Goal: Transaction & Acquisition: Purchase product/service

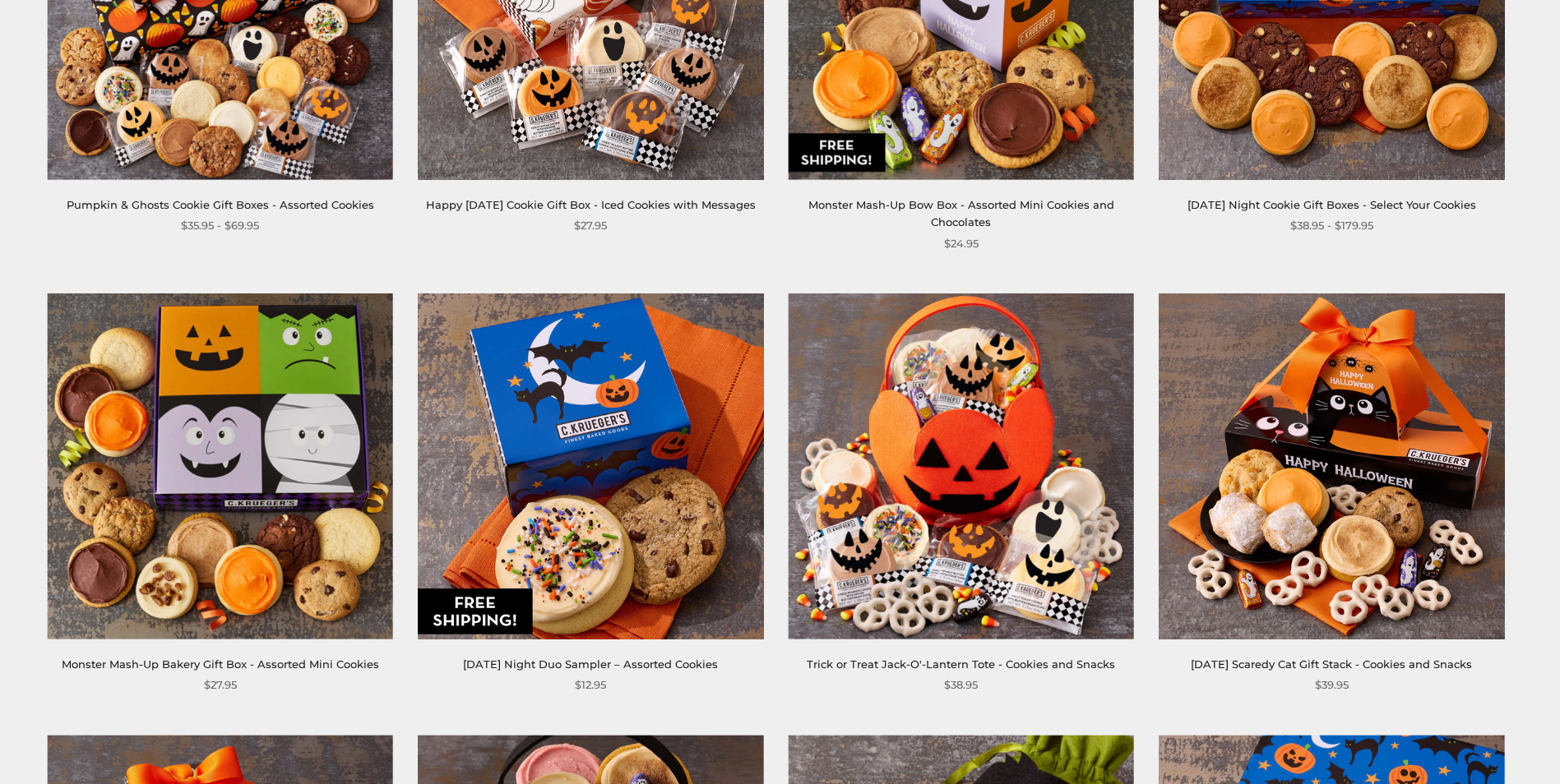
scroll to position [986, 0]
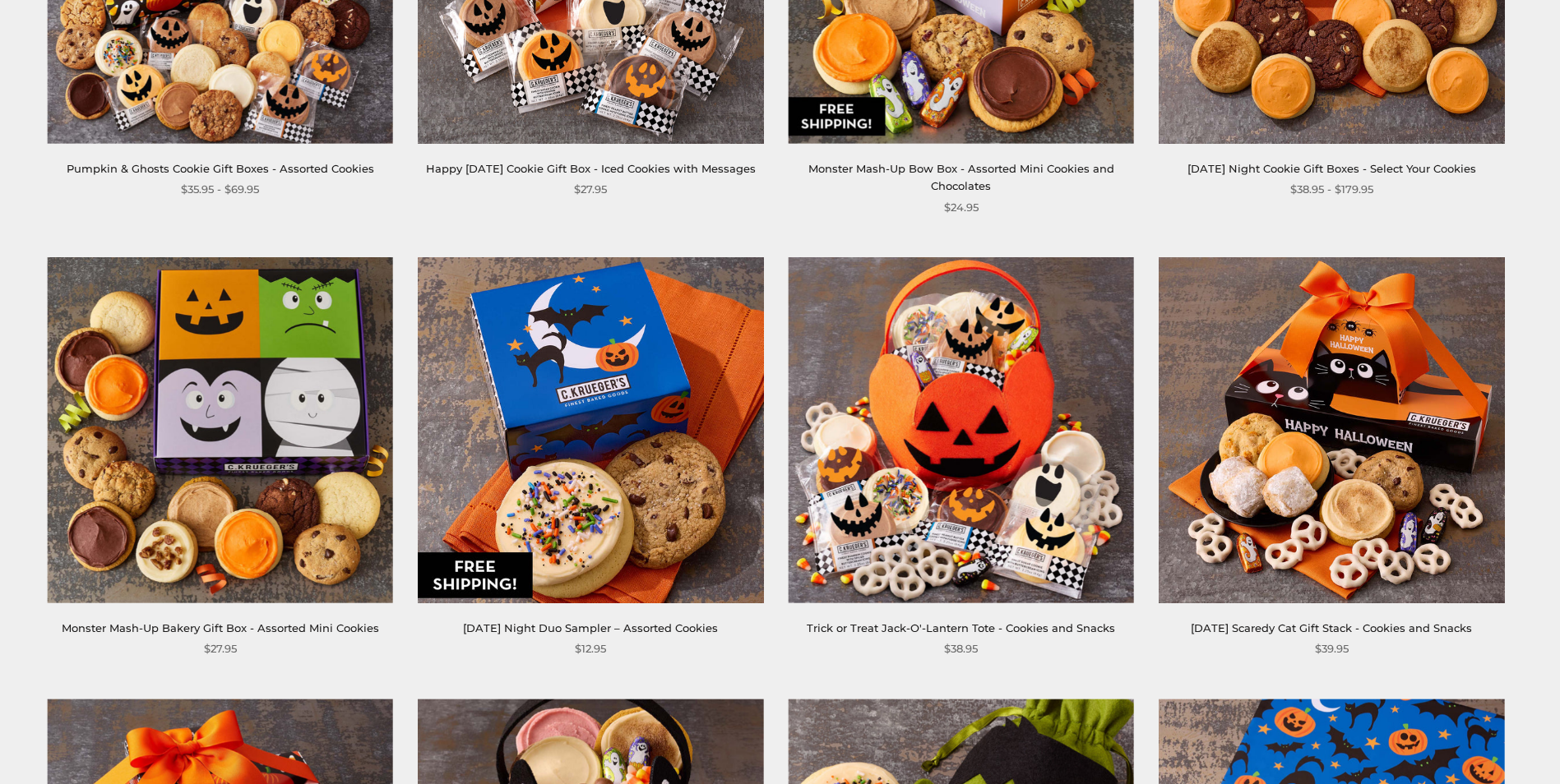
click at [1014, 424] on img at bounding box center [960, 430] width 346 height 346
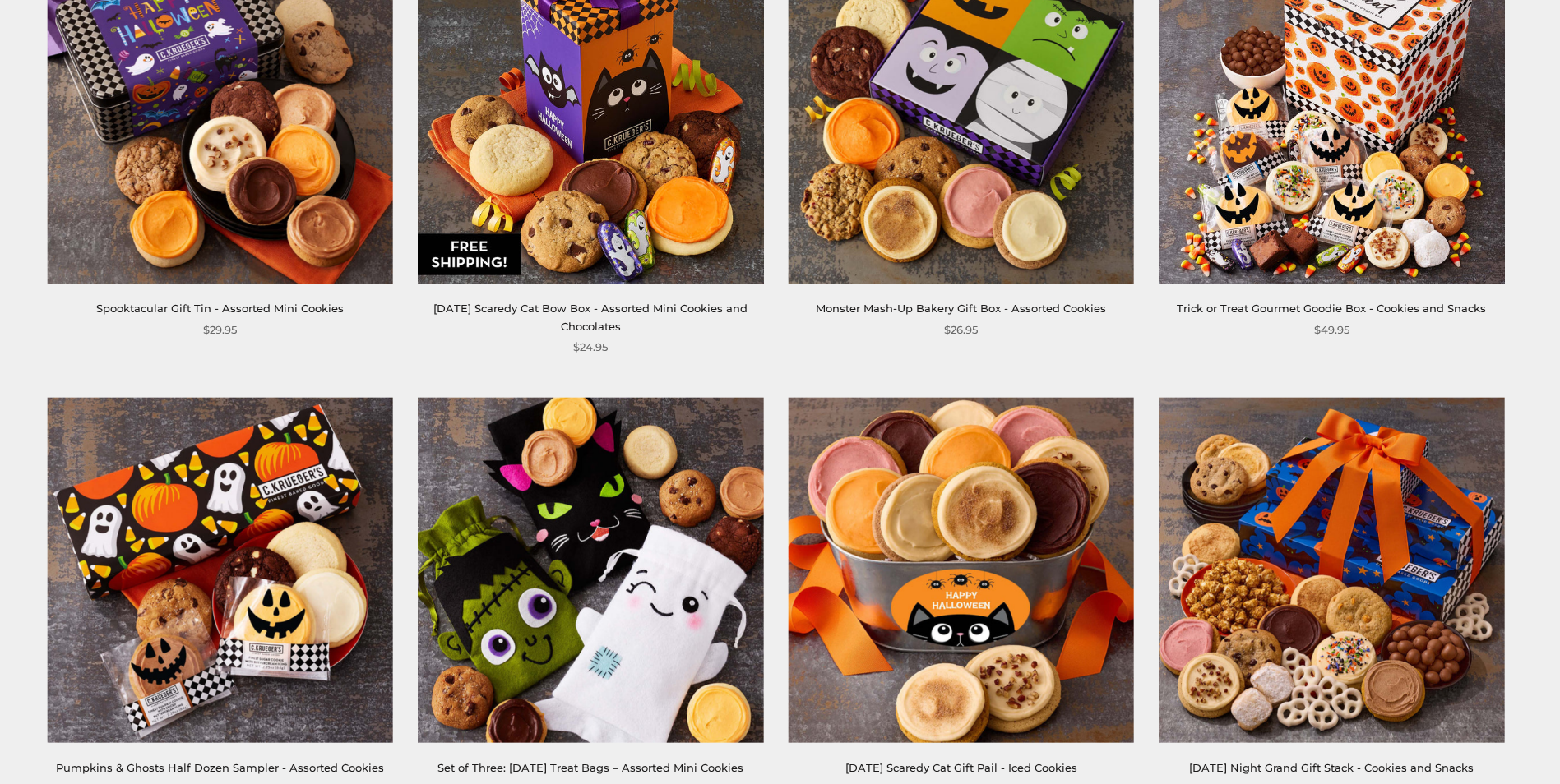
scroll to position [2218, 0]
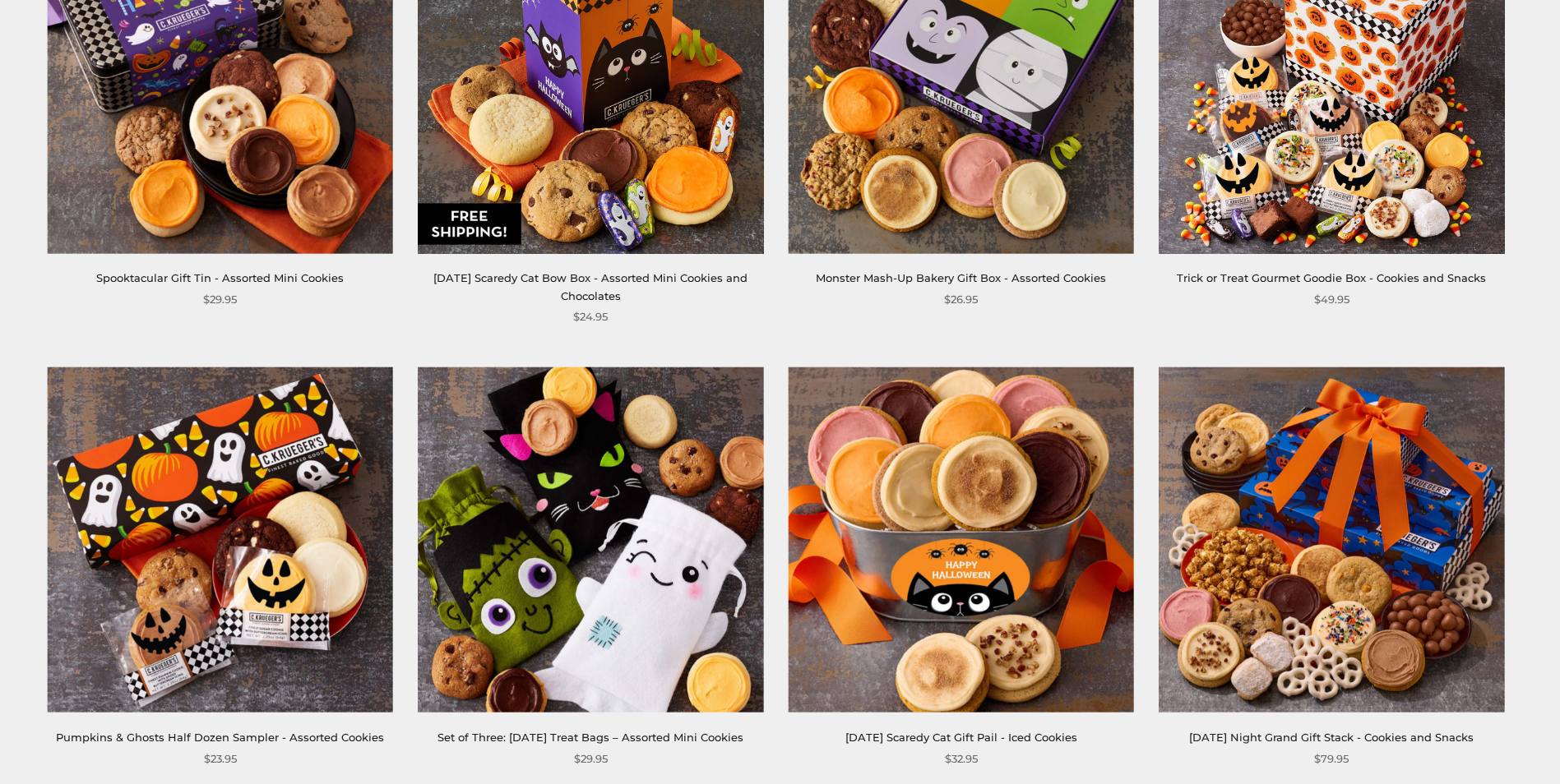
click at [1431, 221] on img at bounding box center [1331, 81] width 346 height 346
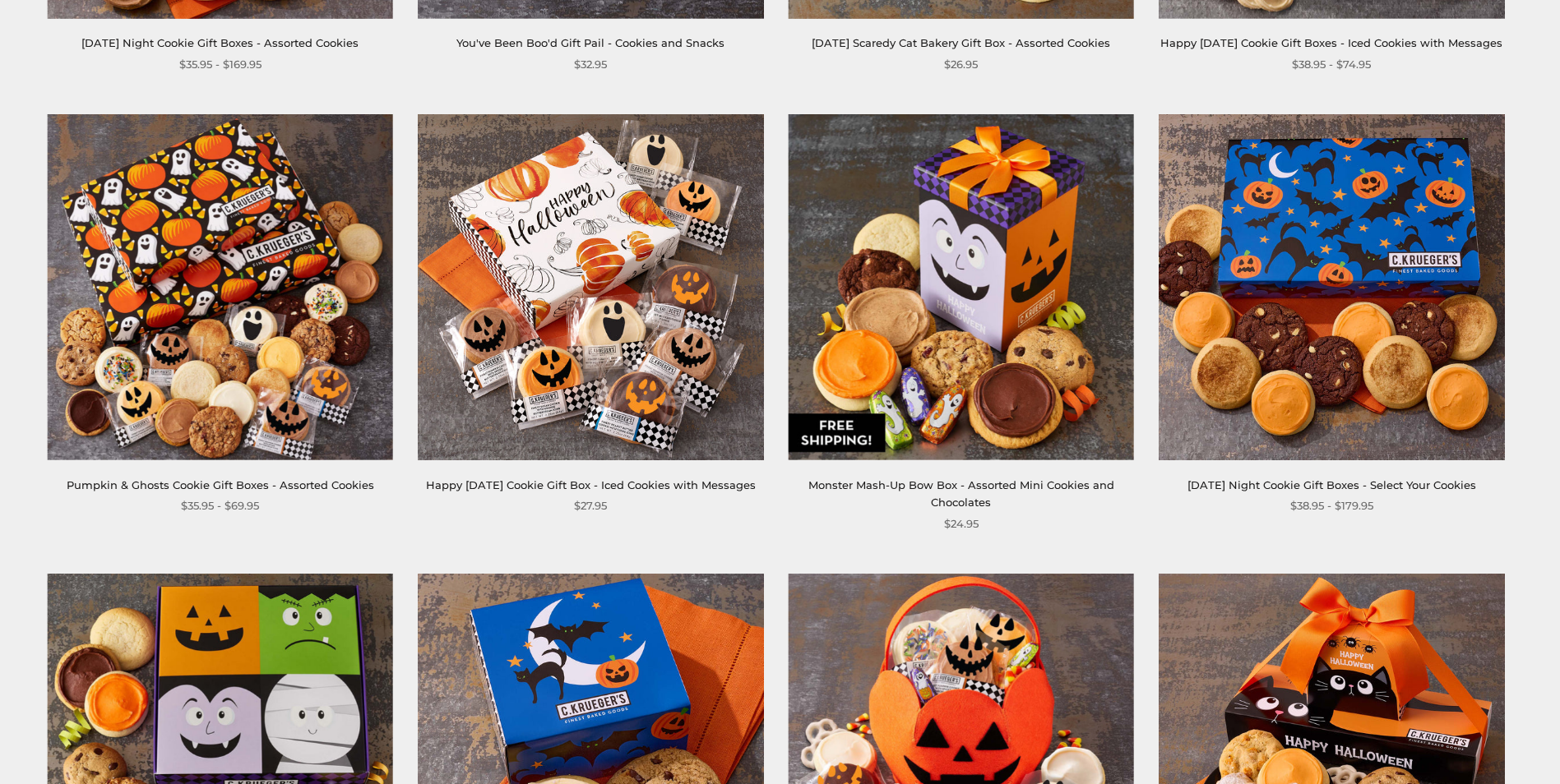
scroll to position [657, 0]
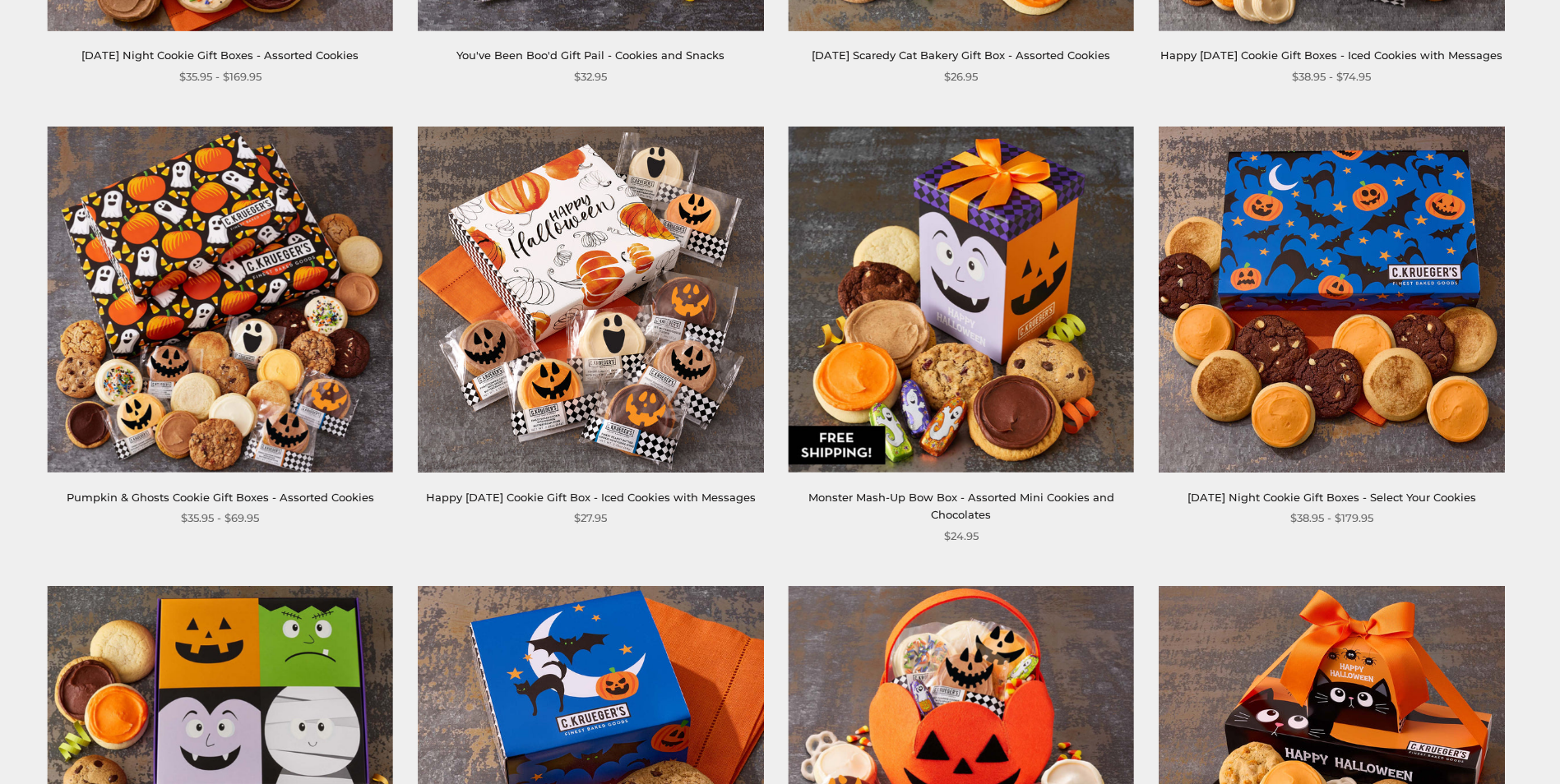
click at [613, 355] on img at bounding box center [590, 300] width 346 height 346
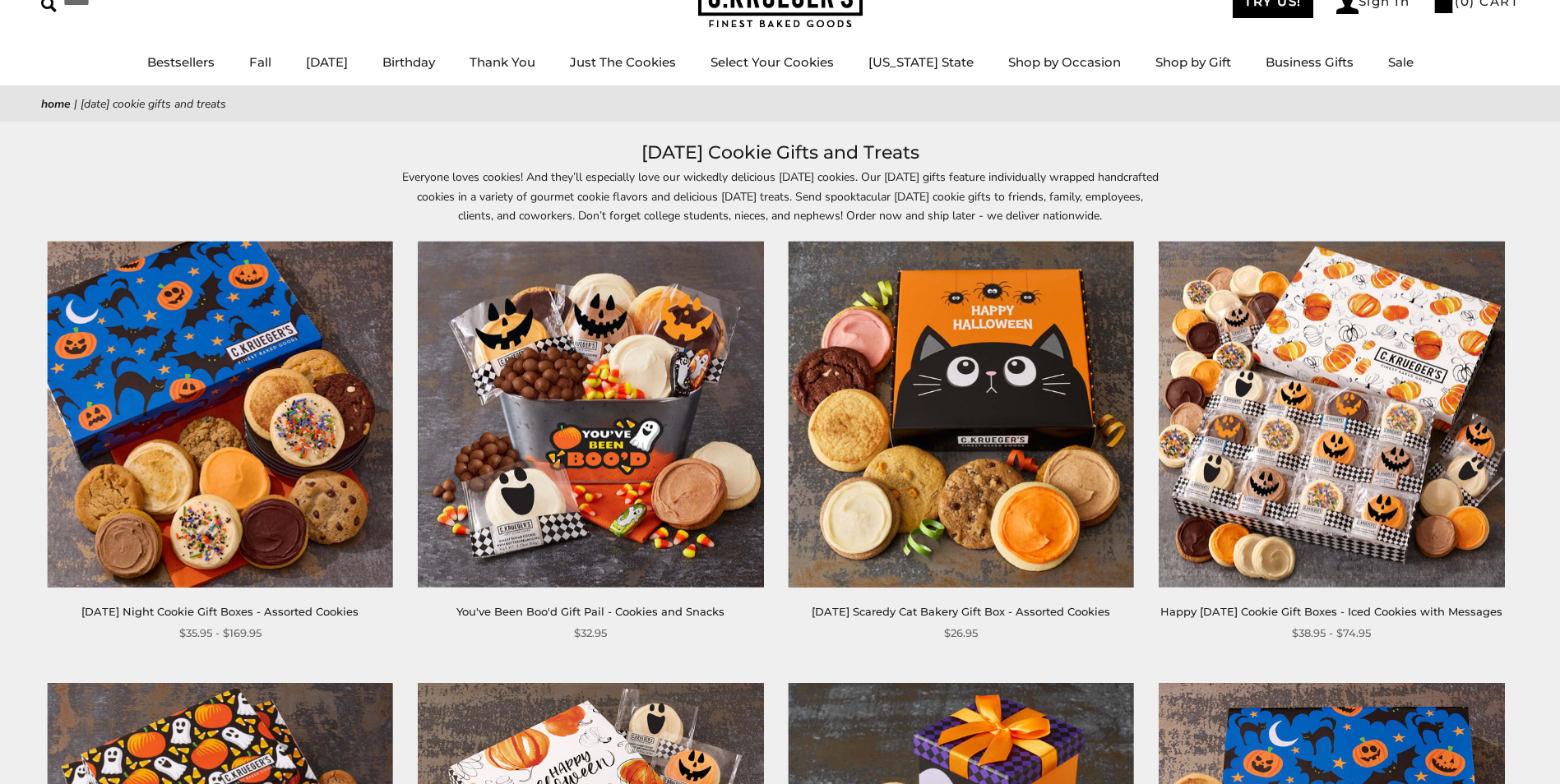
scroll to position [83, 0]
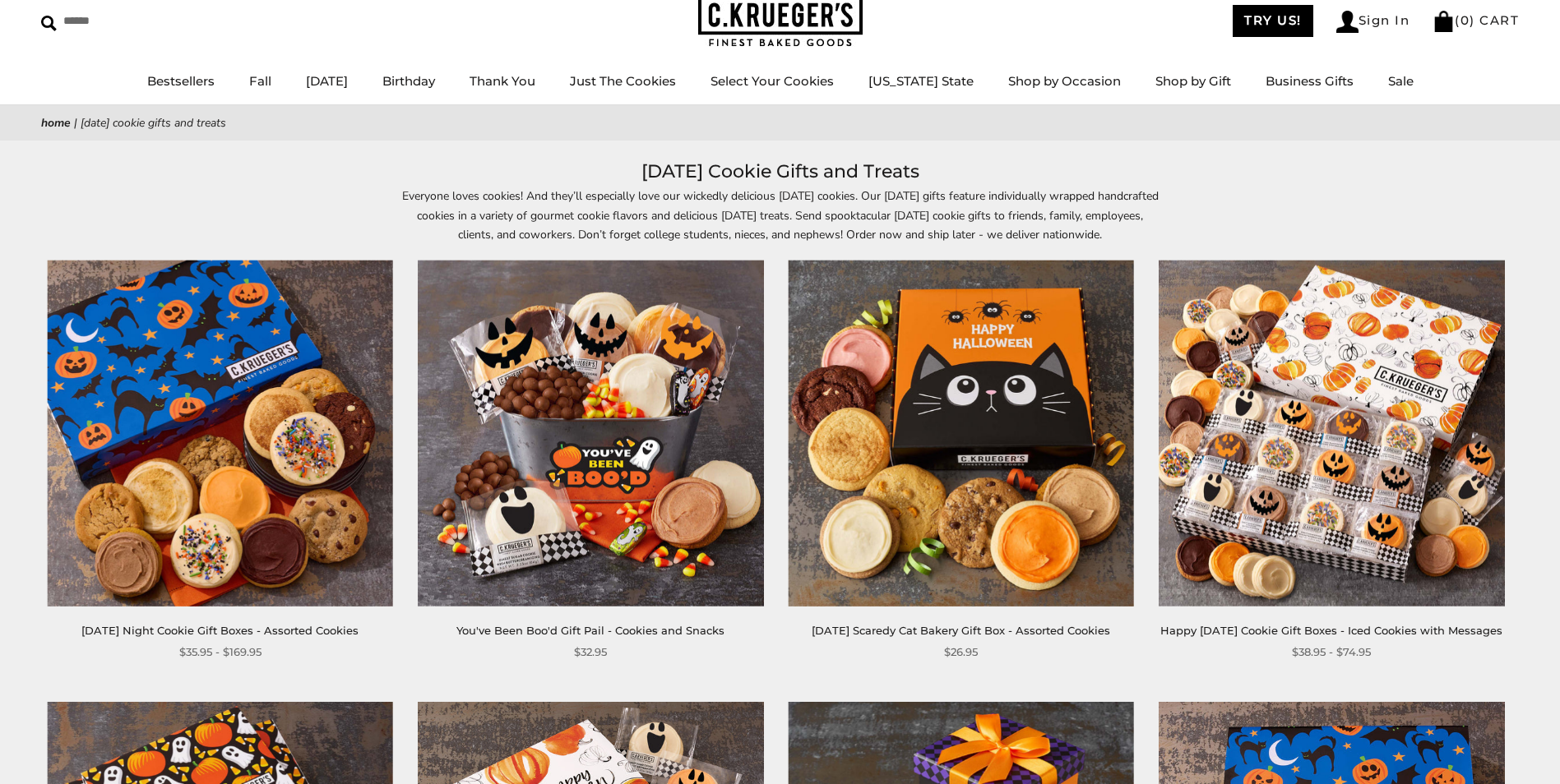
click at [1339, 471] on img at bounding box center [1331, 433] width 346 height 346
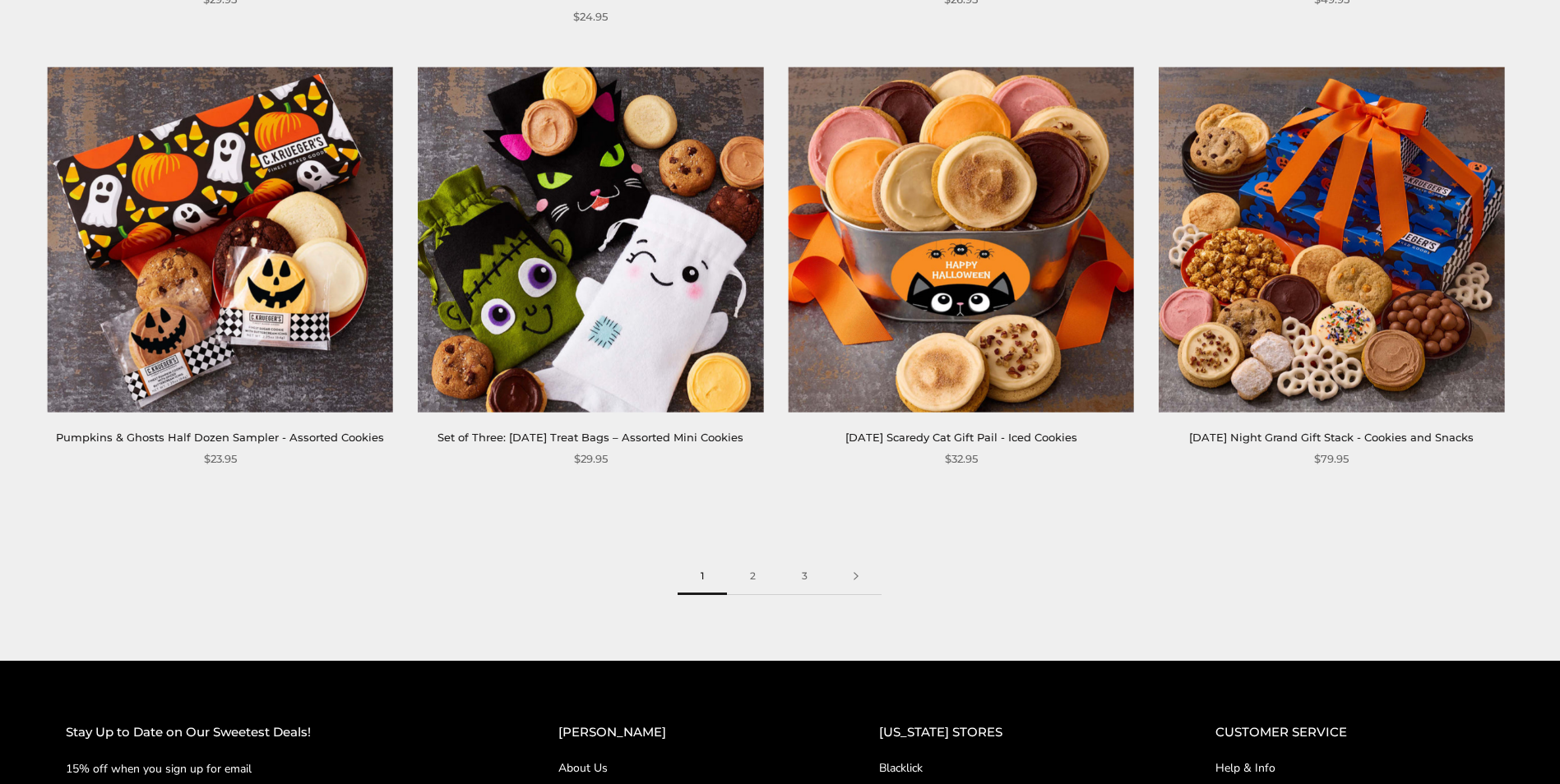
scroll to position [2547, 0]
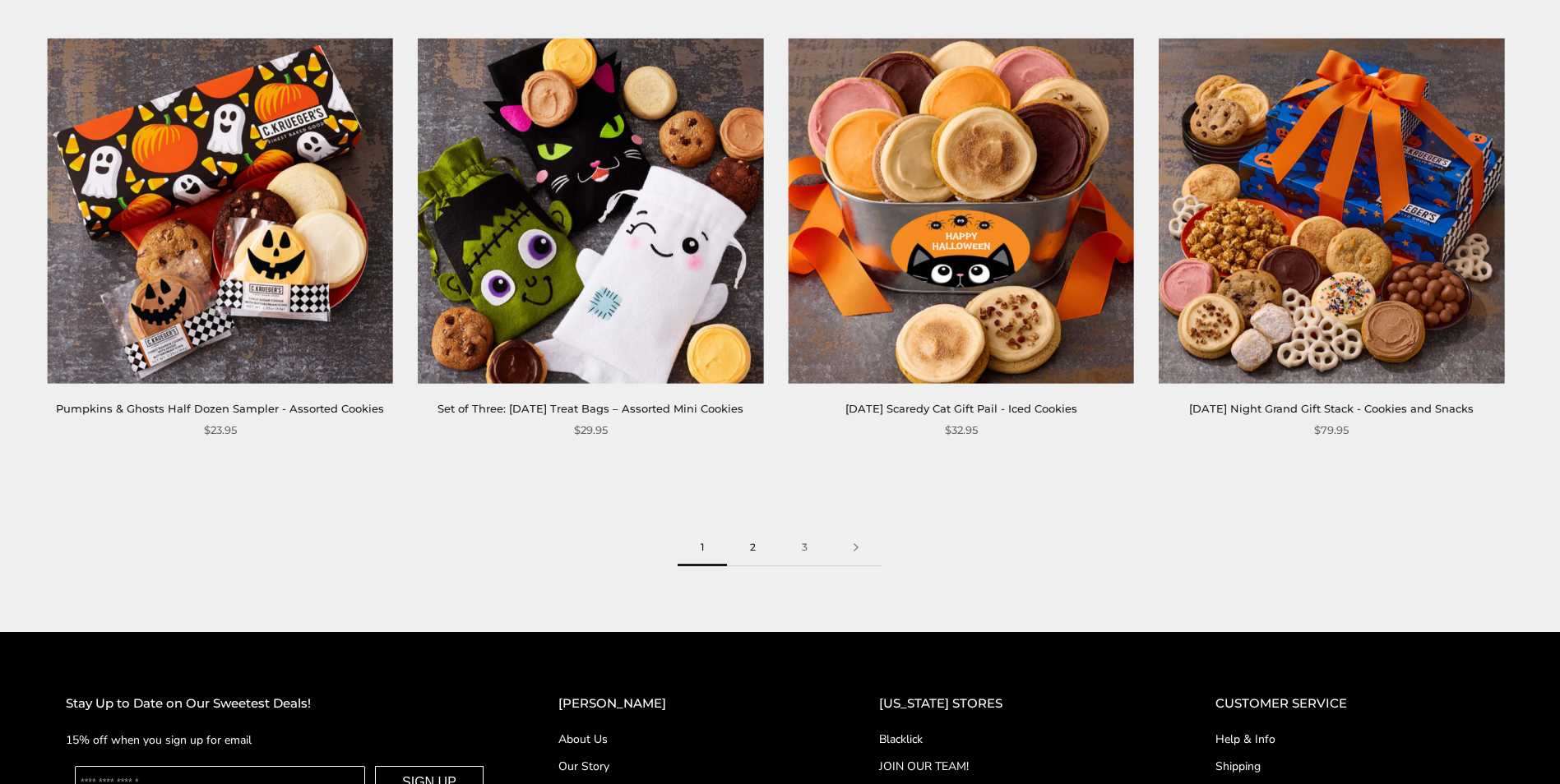
click at [755, 566] on link "2" at bounding box center [753, 548] width 52 height 37
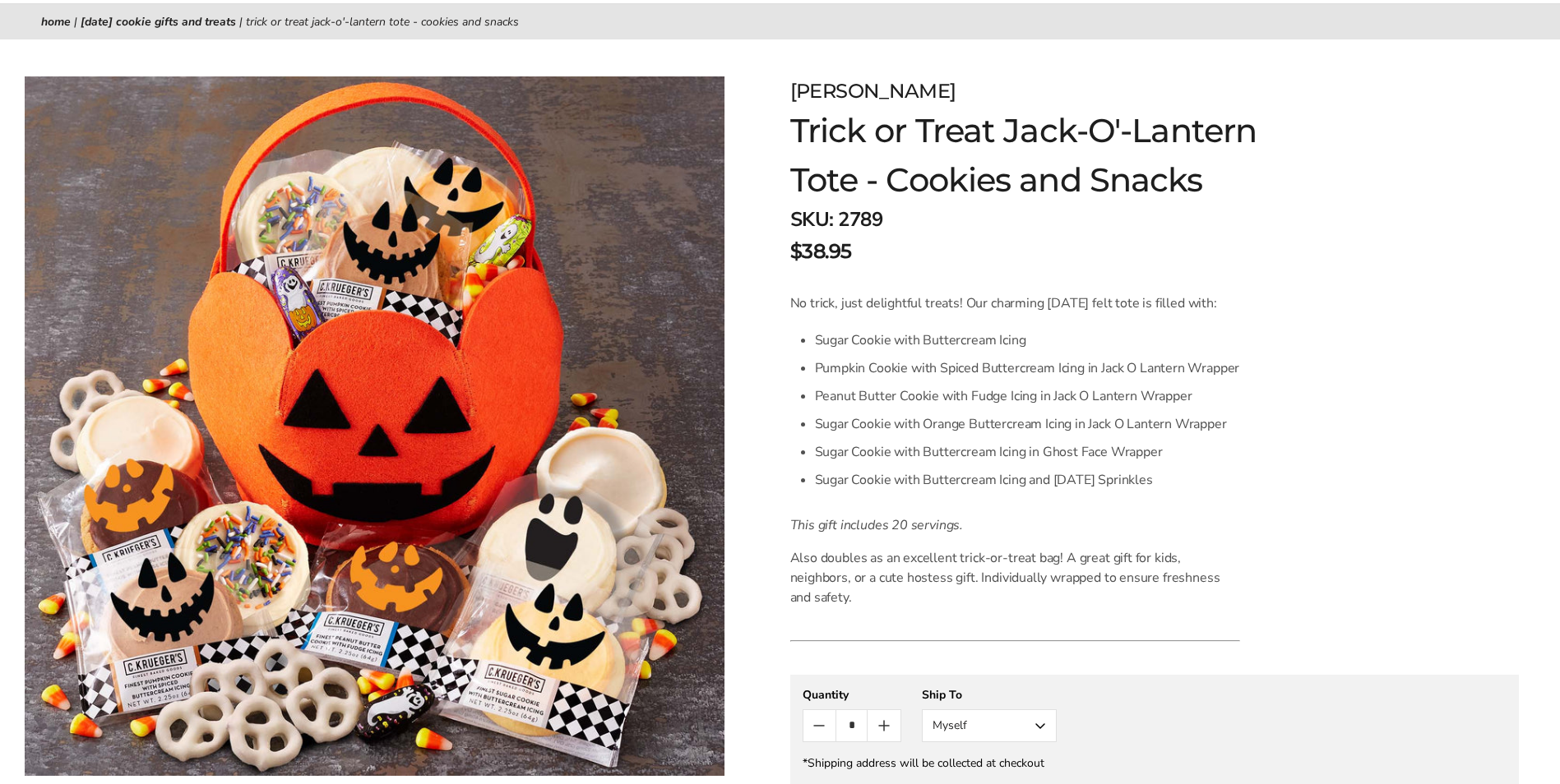
scroll to position [164, 0]
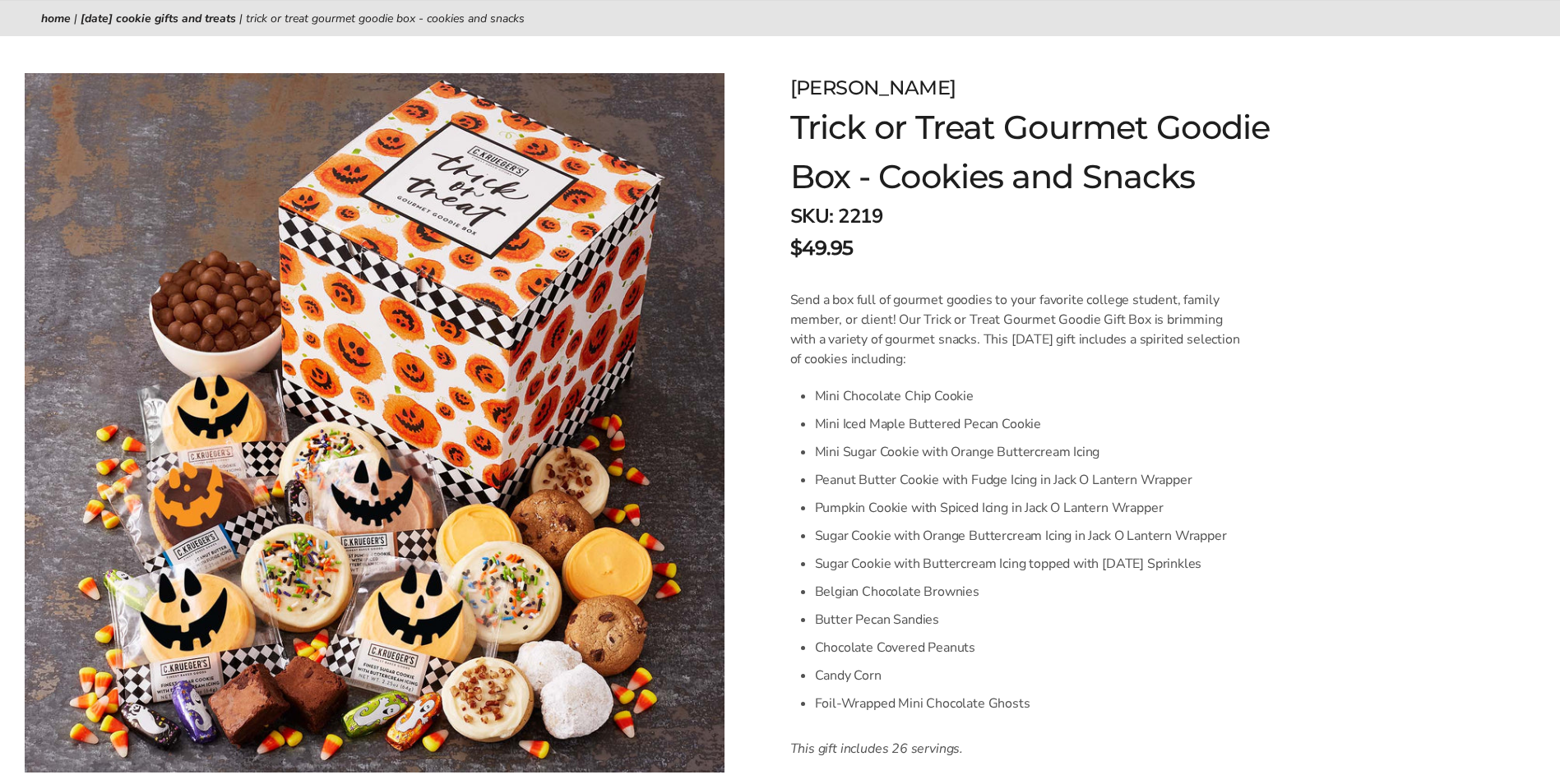
scroll to position [247, 0]
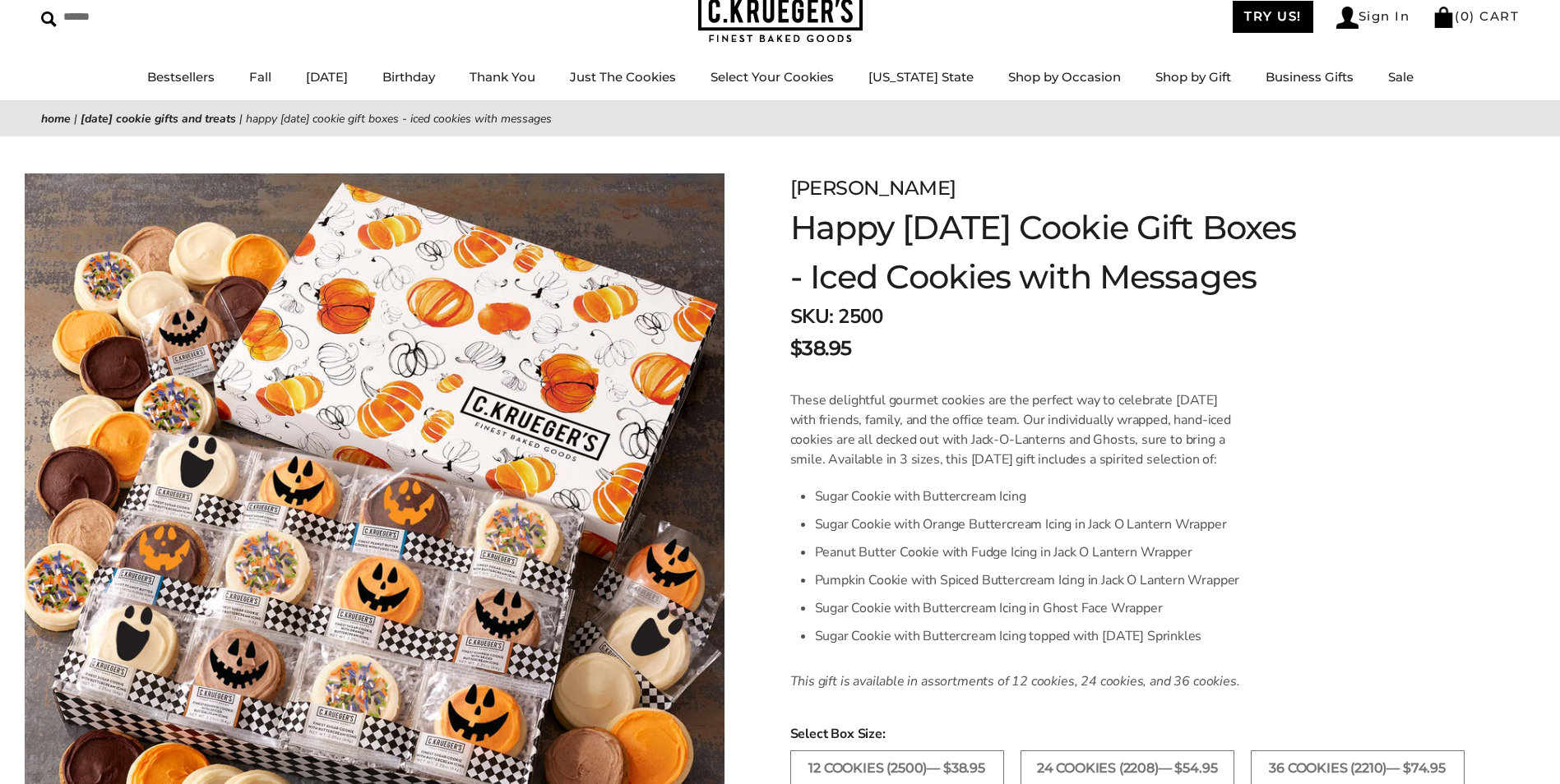
scroll to position [164, 0]
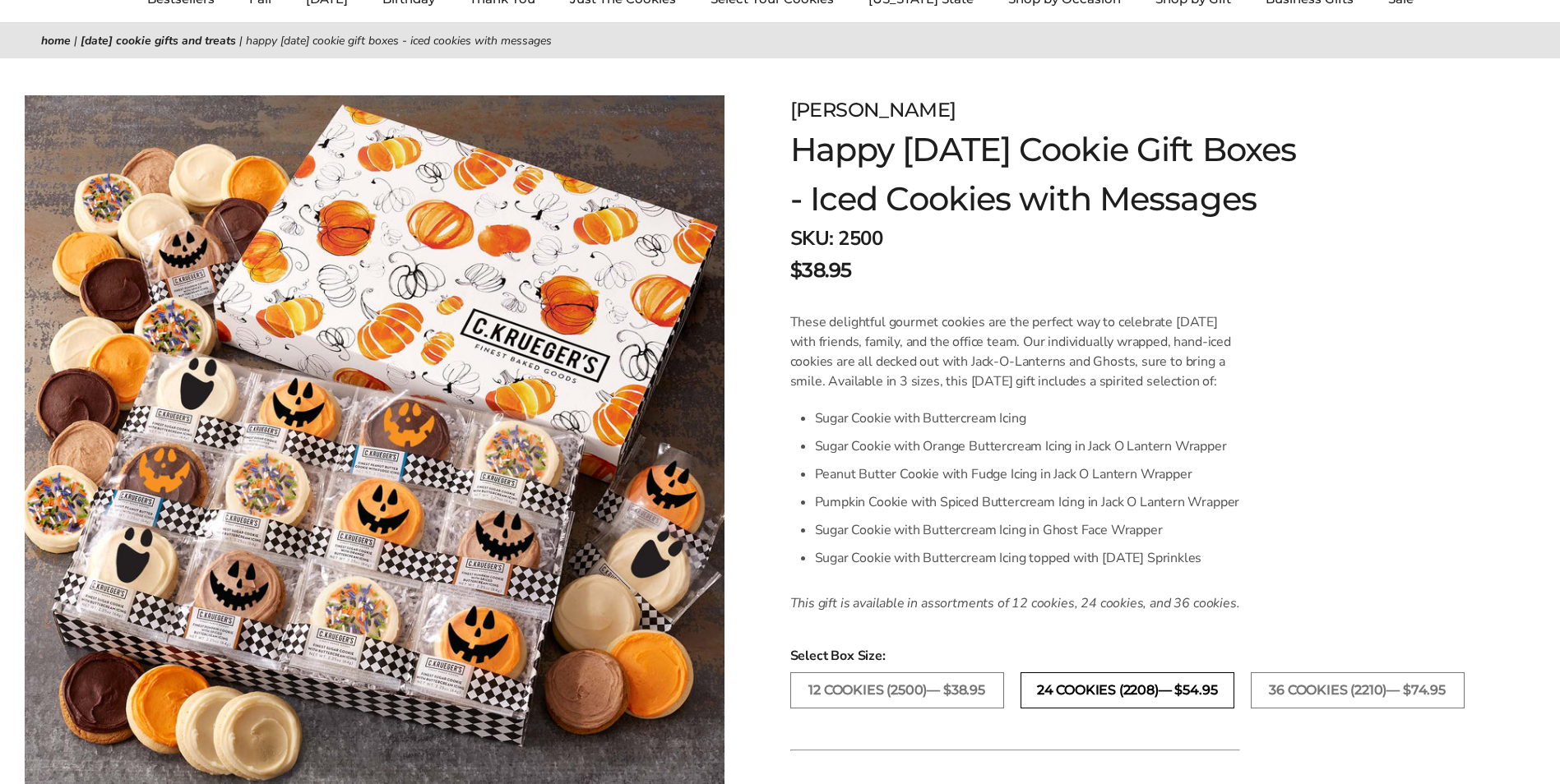
click at [1117, 708] on label "24 Cookies (2208)— $54.95" at bounding box center [1127, 691] width 213 height 37
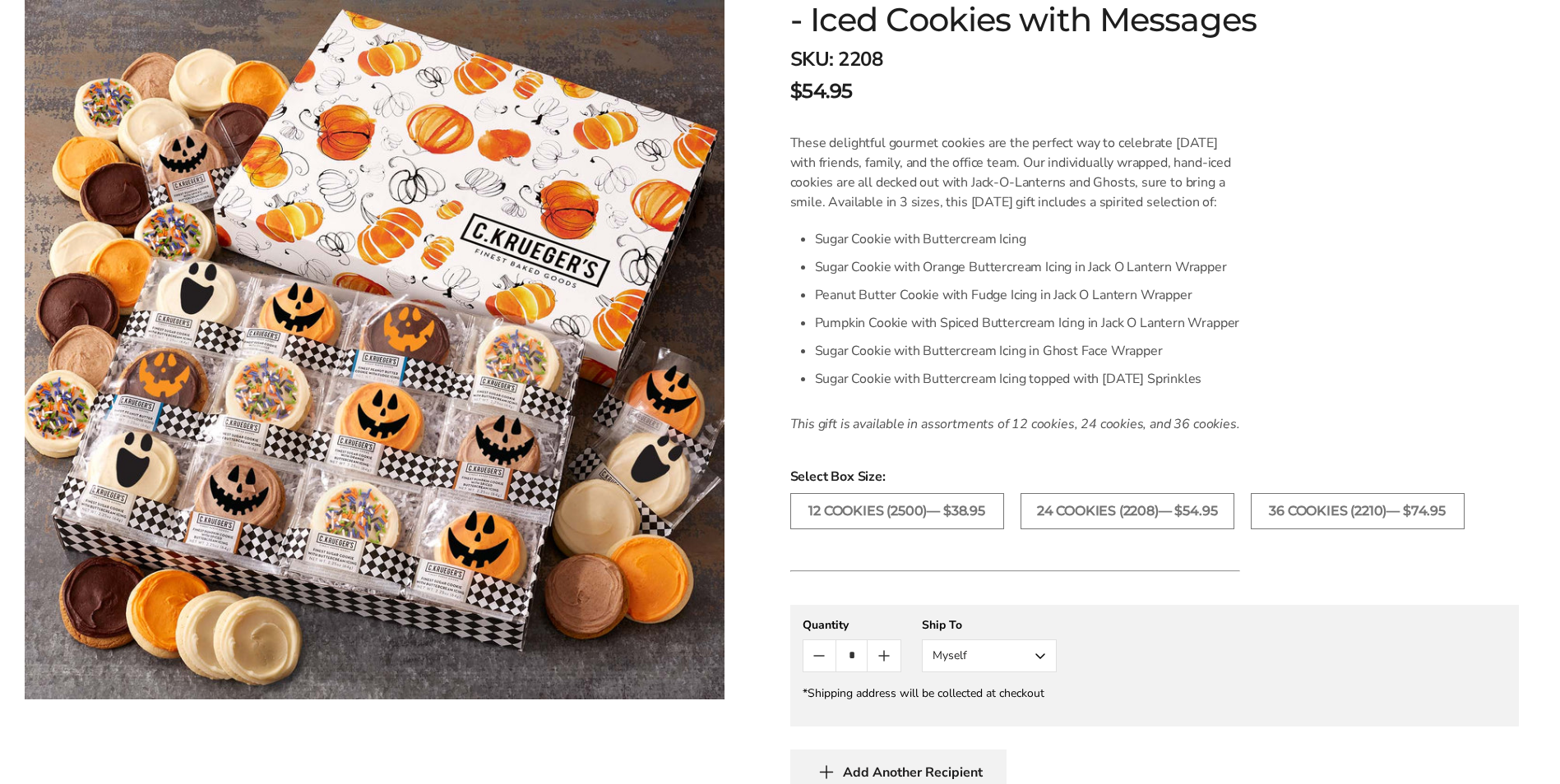
scroll to position [164, 0]
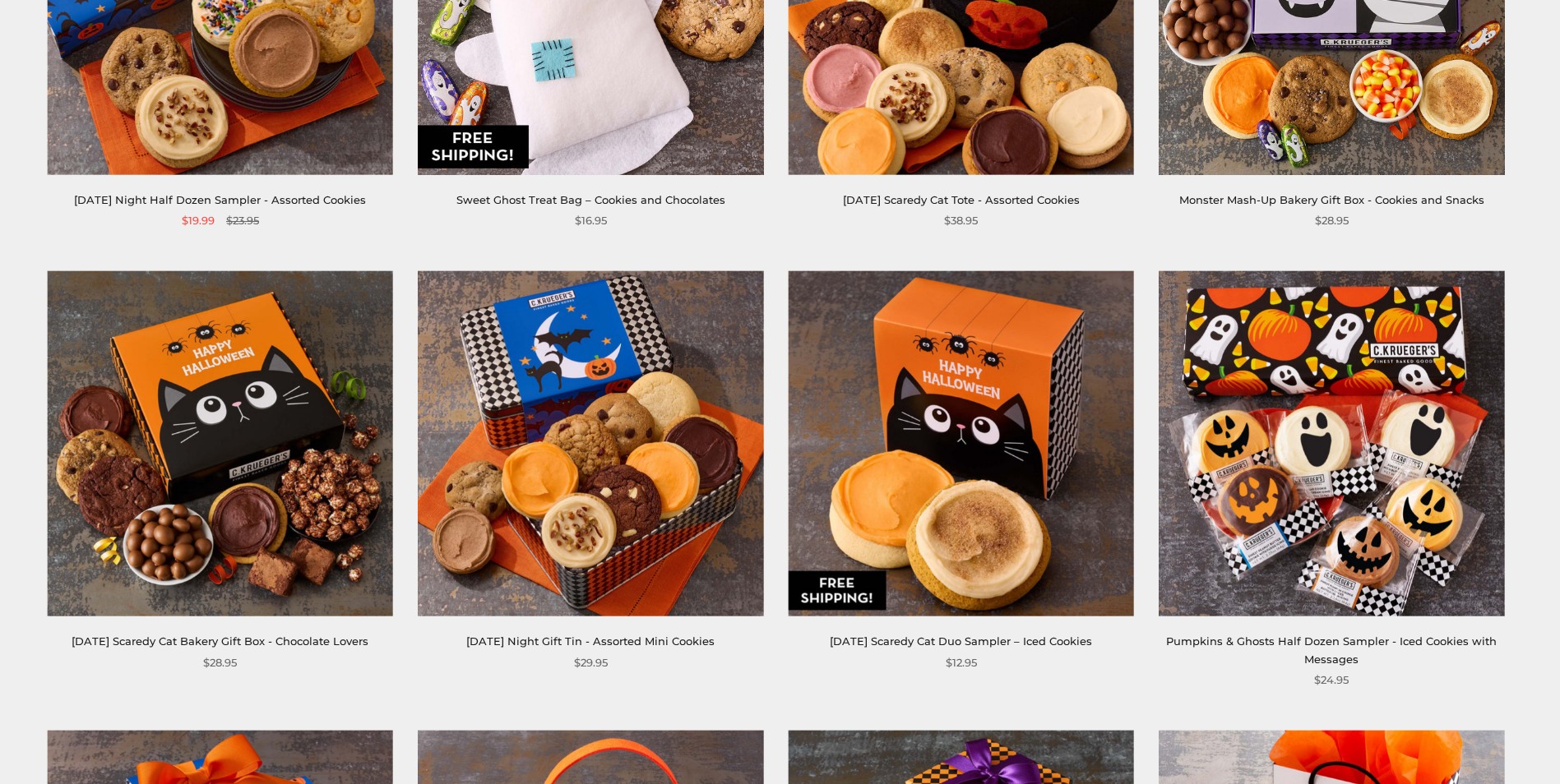
scroll to position [986, 0]
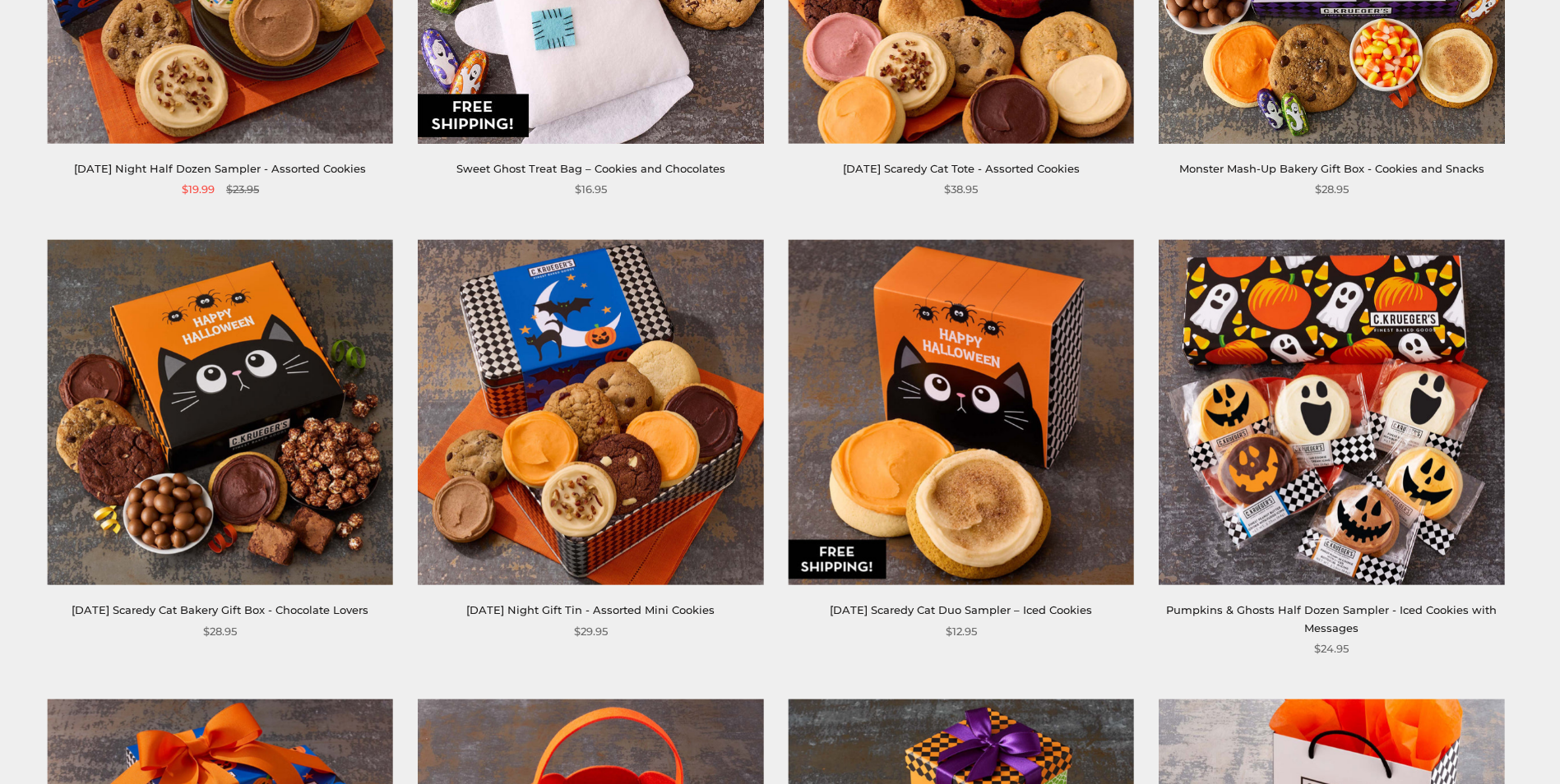
click at [1361, 543] on img at bounding box center [1331, 413] width 346 height 346
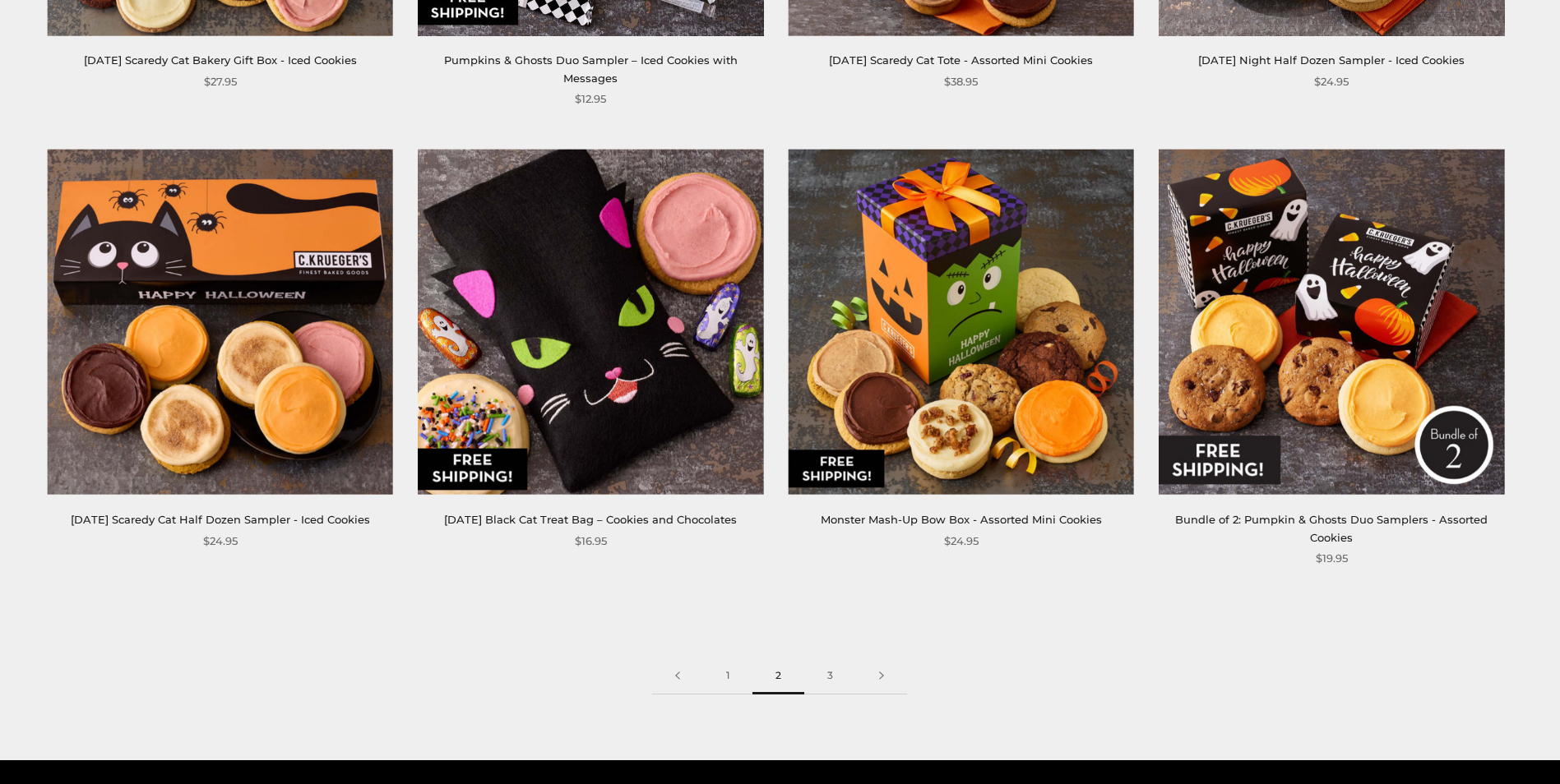
scroll to position [2465, 0]
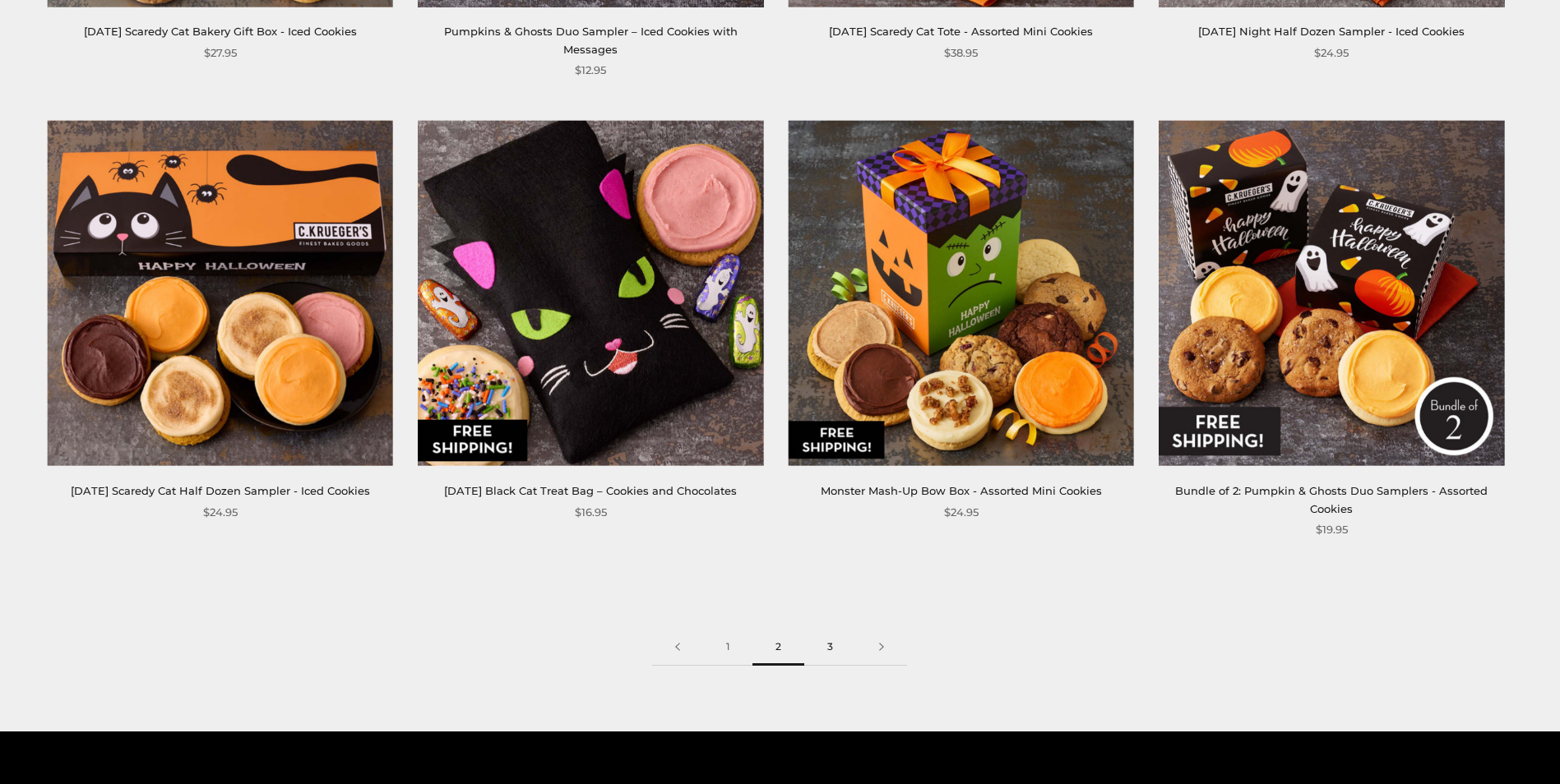
click at [824, 629] on link "3" at bounding box center [830, 647] width 52 height 37
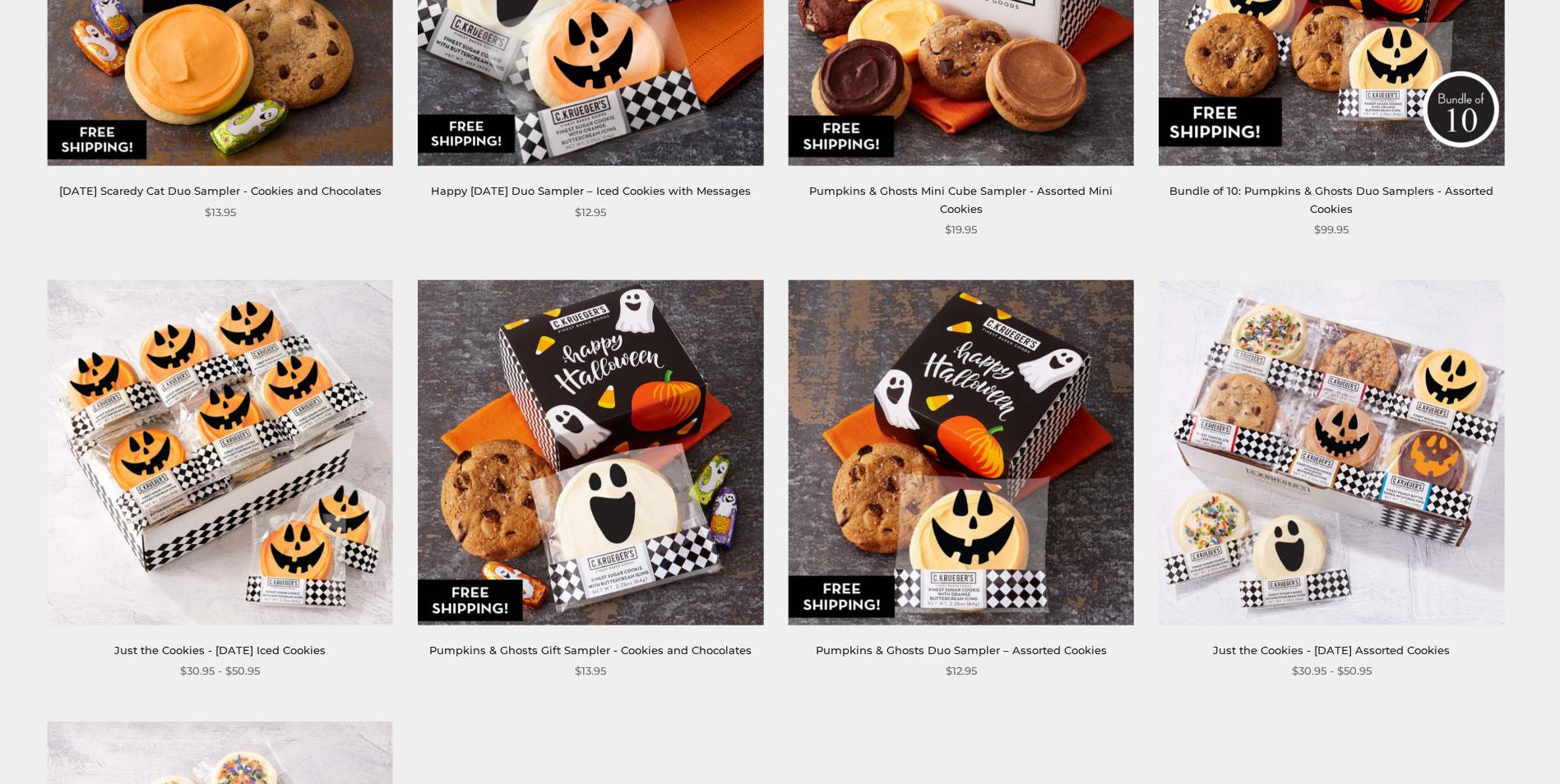
scroll to position [986, 0]
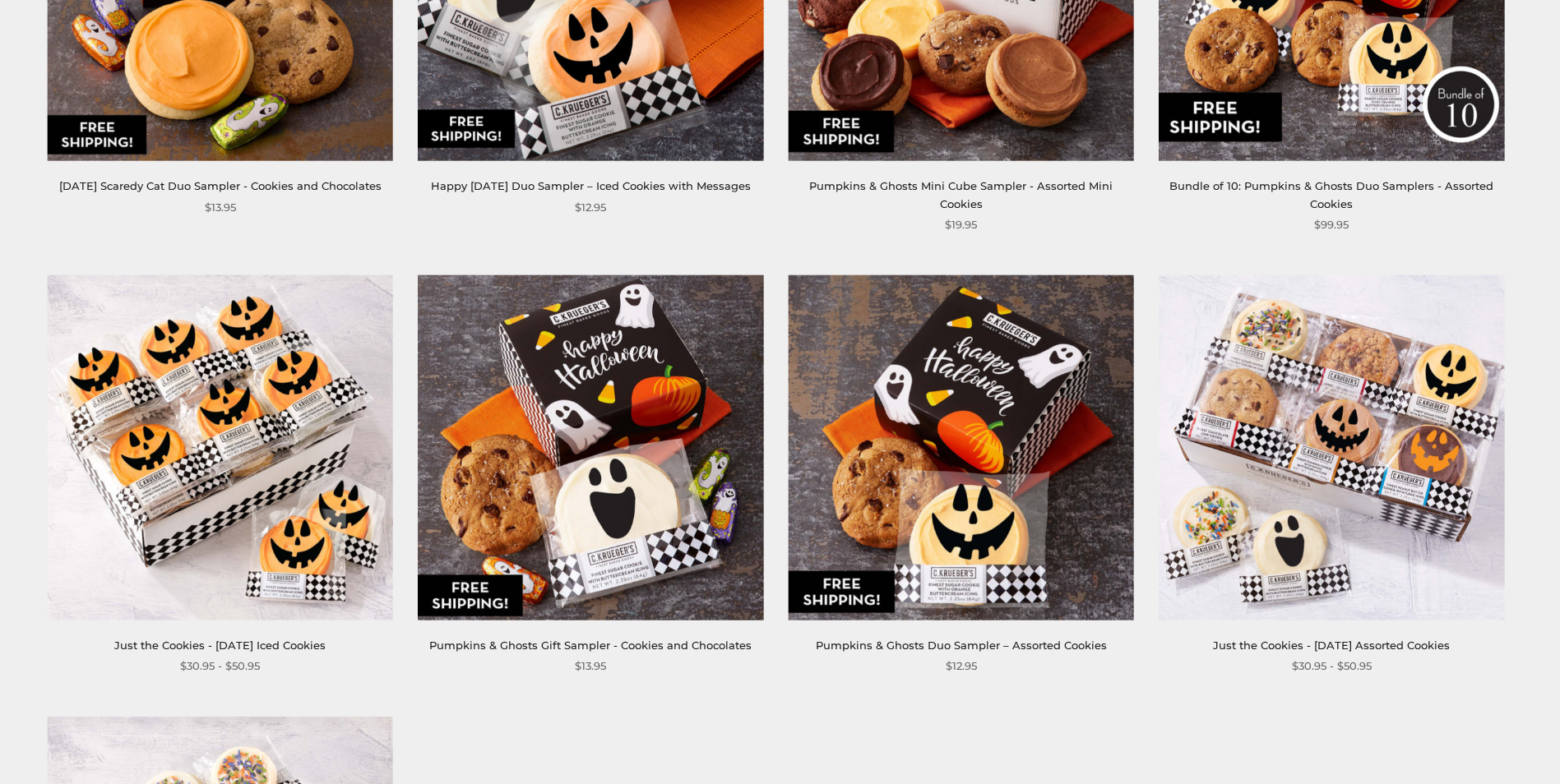
click at [166, 465] on img at bounding box center [220, 448] width 346 height 346
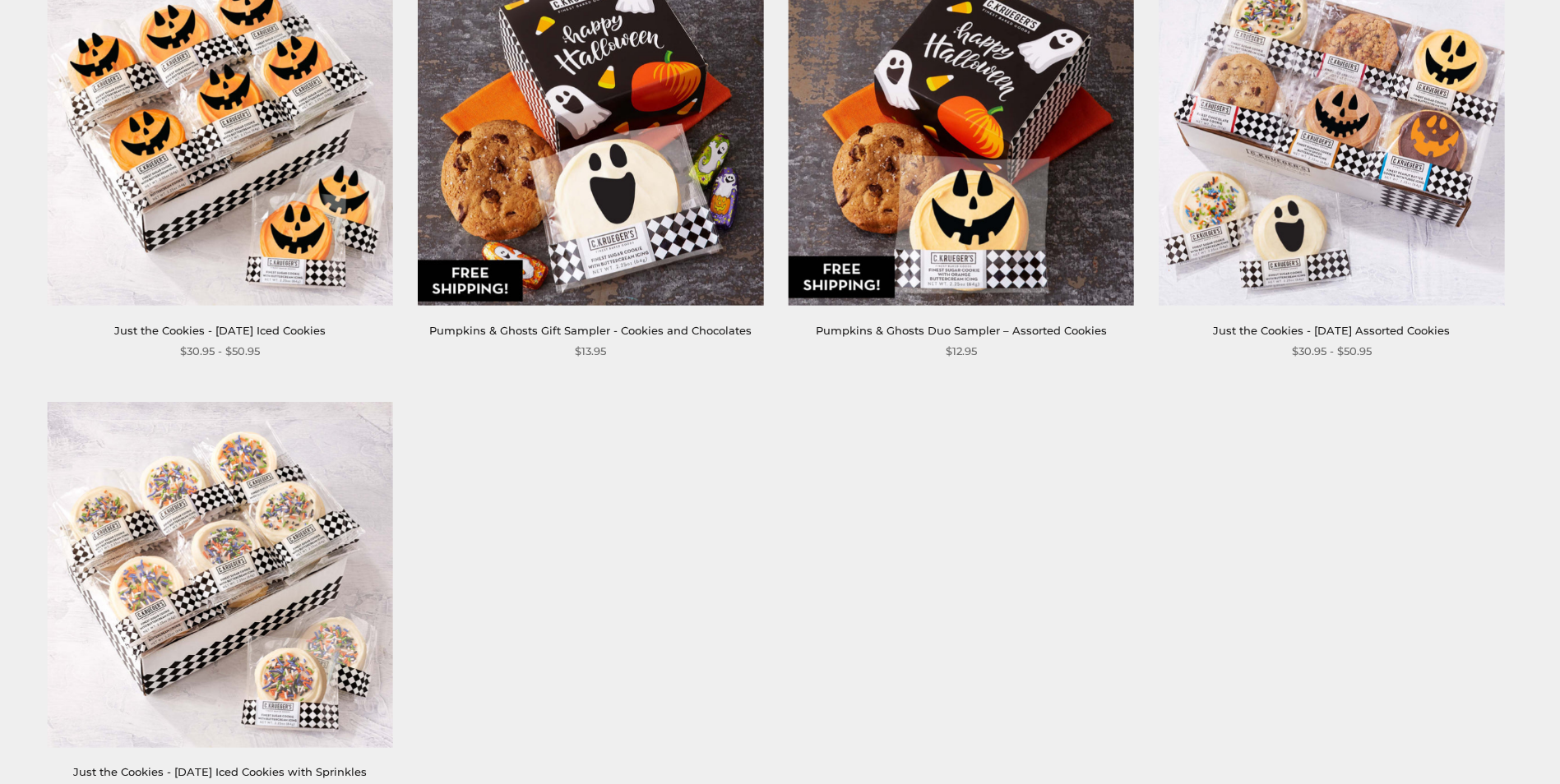
scroll to position [1233, 0]
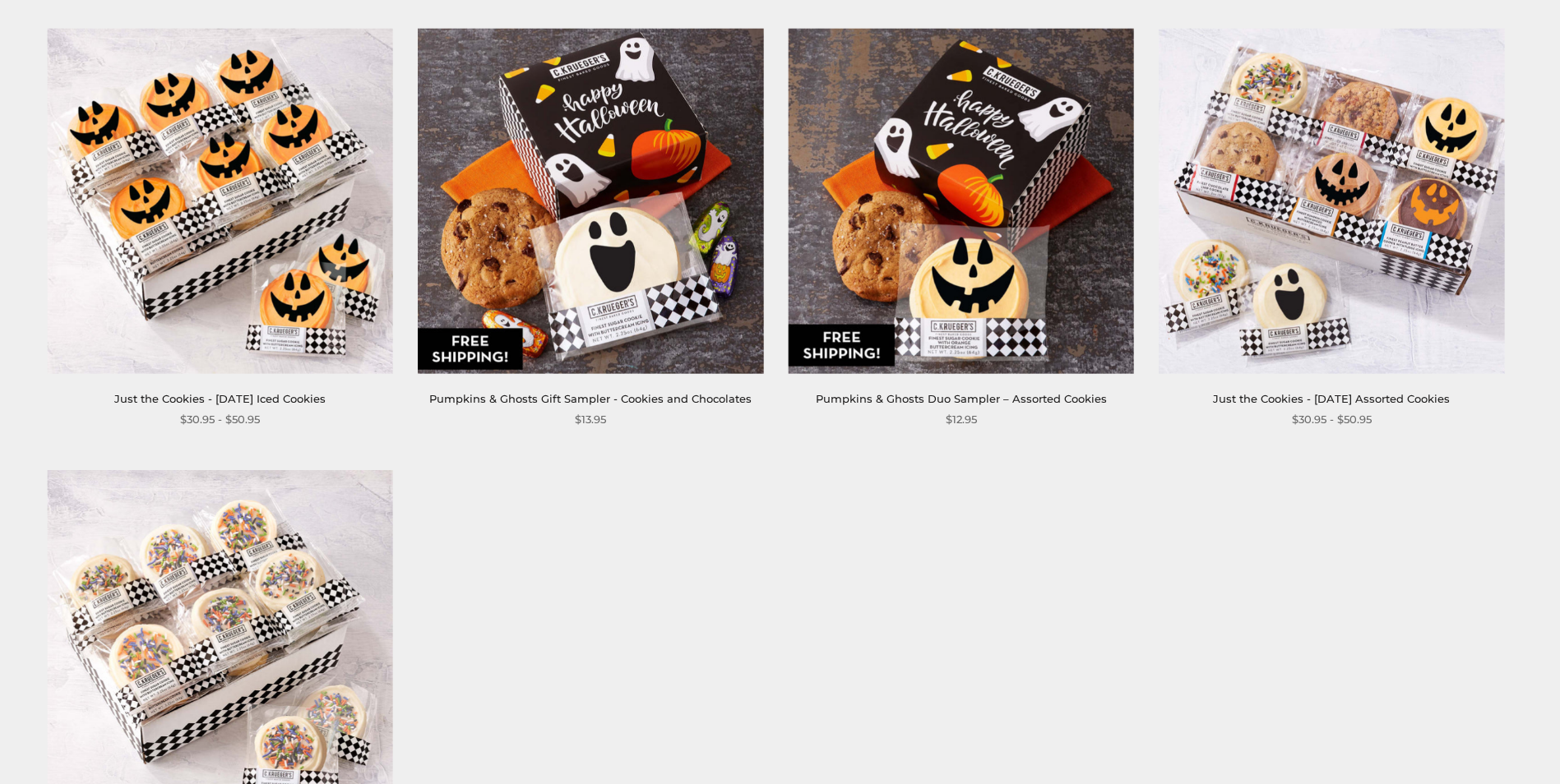
click at [208, 580] on img at bounding box center [220, 643] width 346 height 346
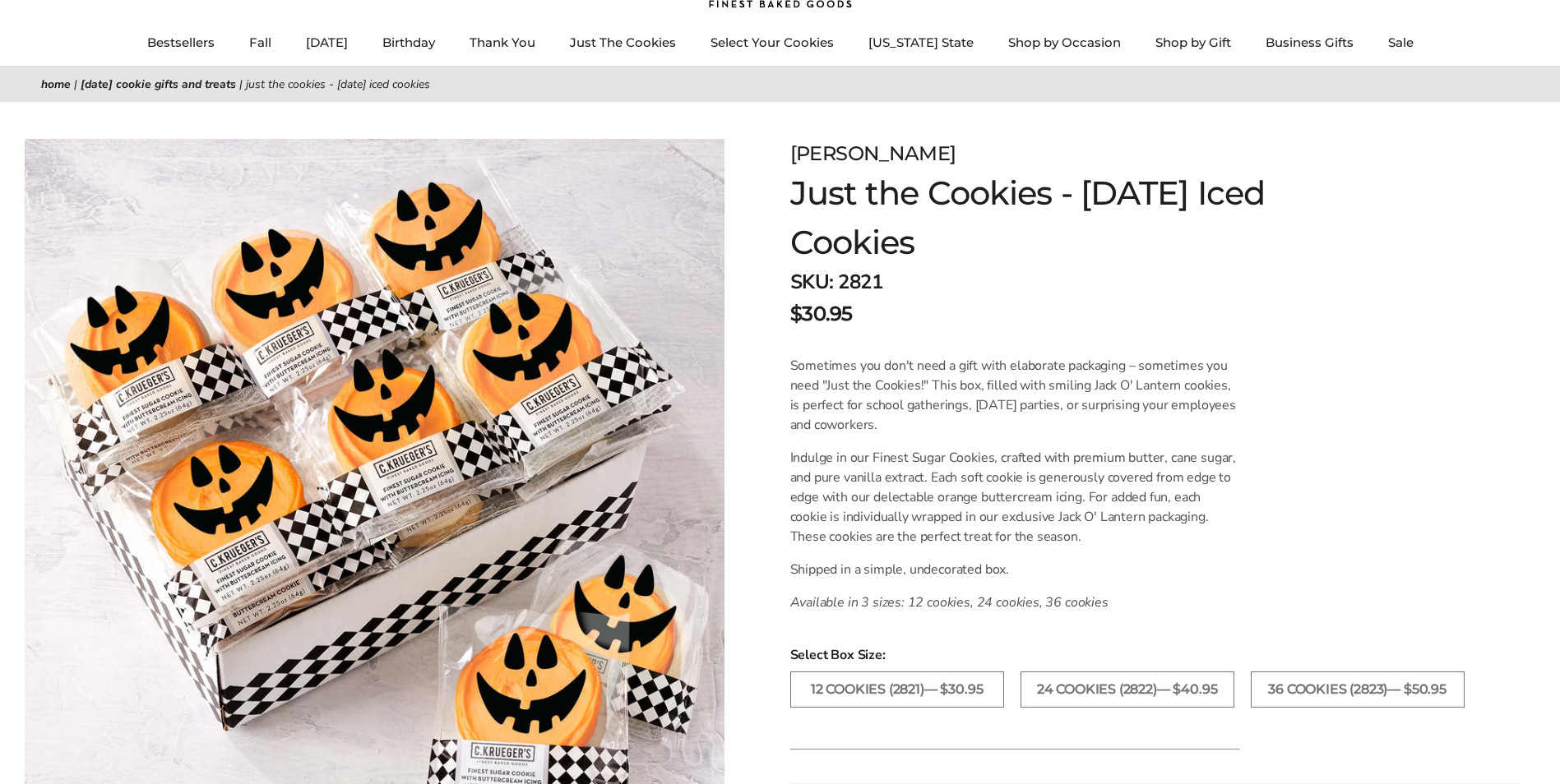
scroll to position [164, 0]
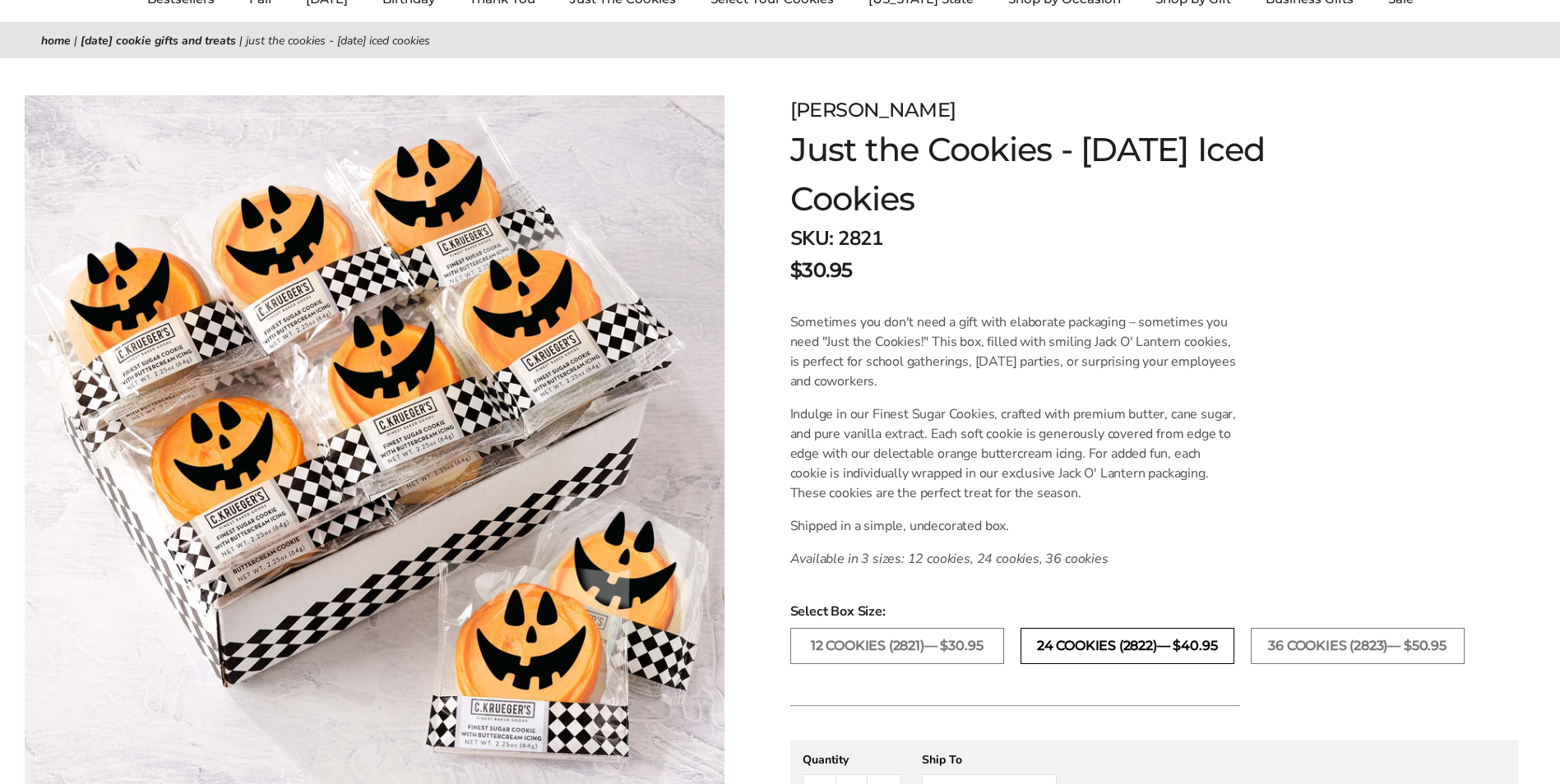
click at [1204, 645] on label "24 COOKIES (2822)— $40.95" at bounding box center [1127, 646] width 213 height 37
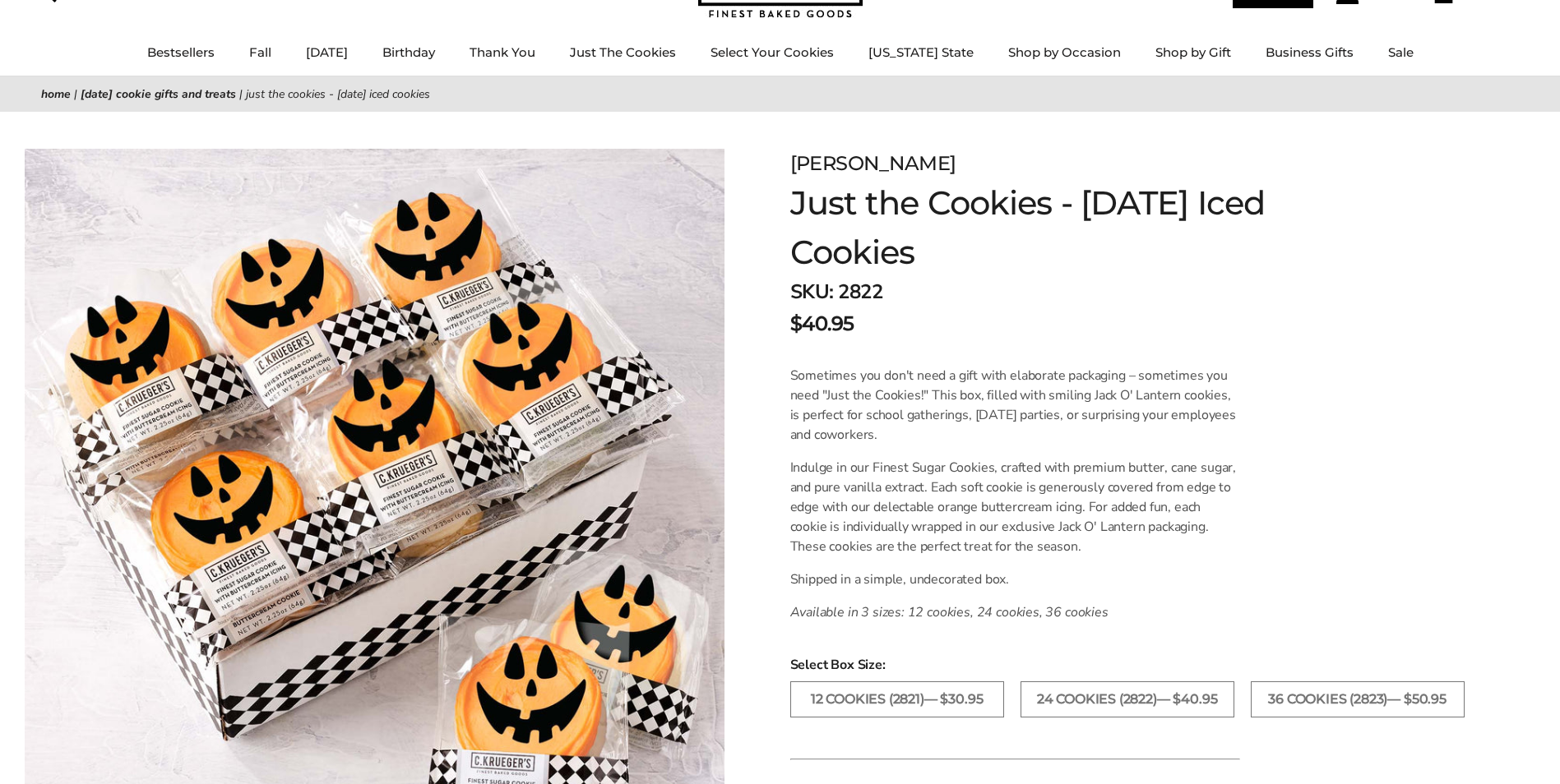
scroll to position [83, 0]
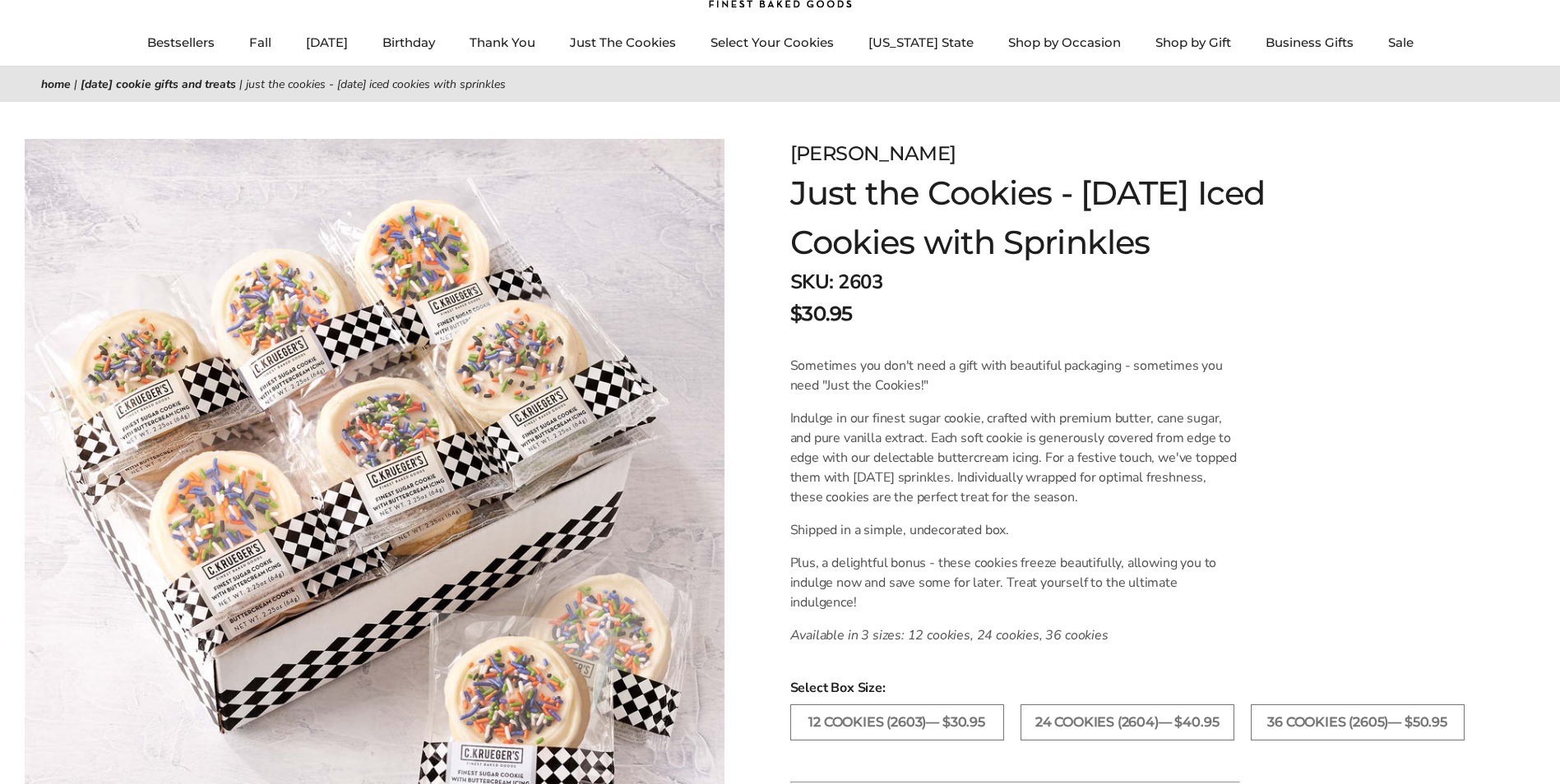
scroll to position [164, 0]
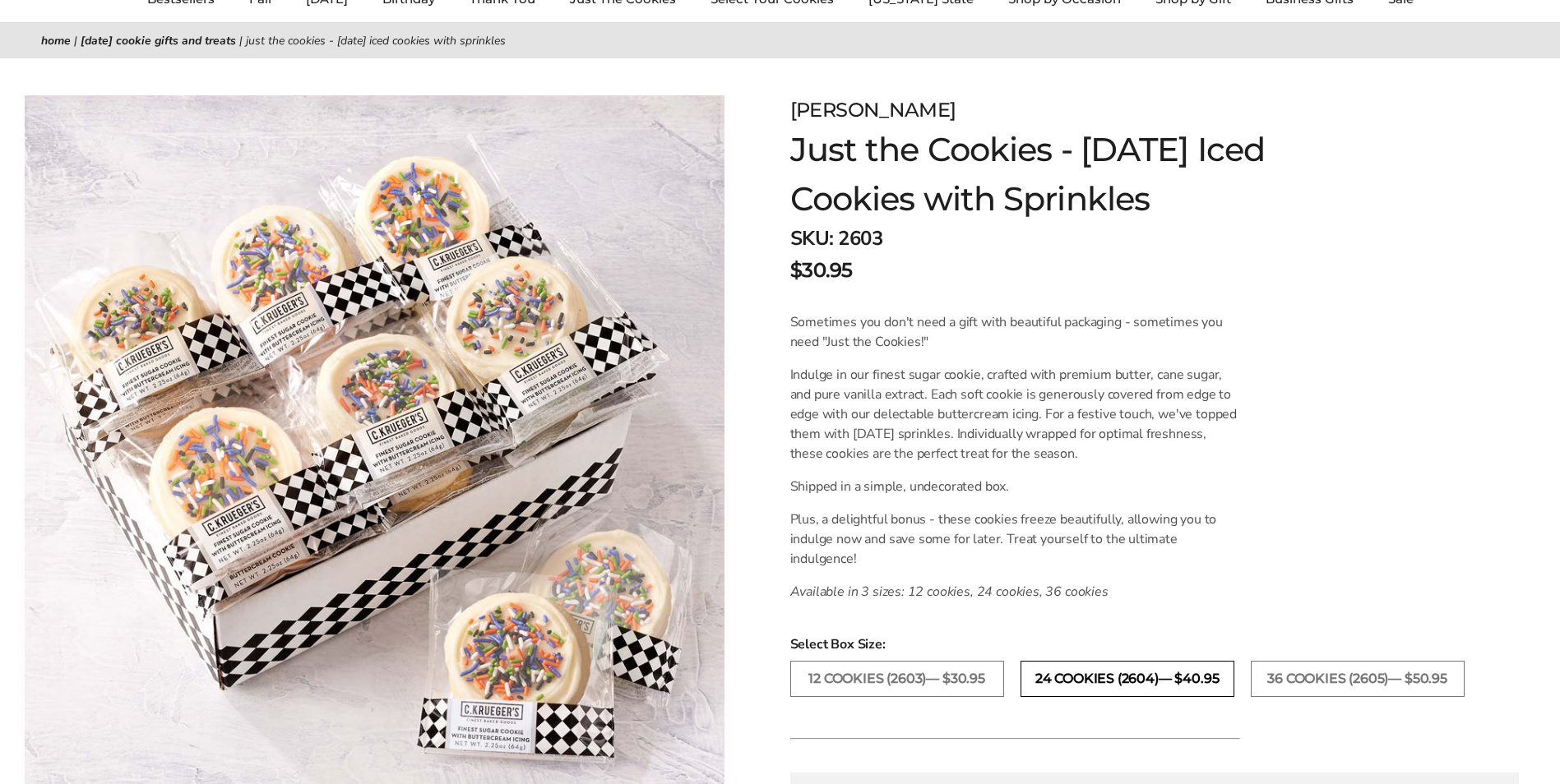
click at [1162, 674] on label "24 COOKIES (2604)— $40.95" at bounding box center [1127, 679] width 213 height 37
